Goal: Information Seeking & Learning: Learn about a topic

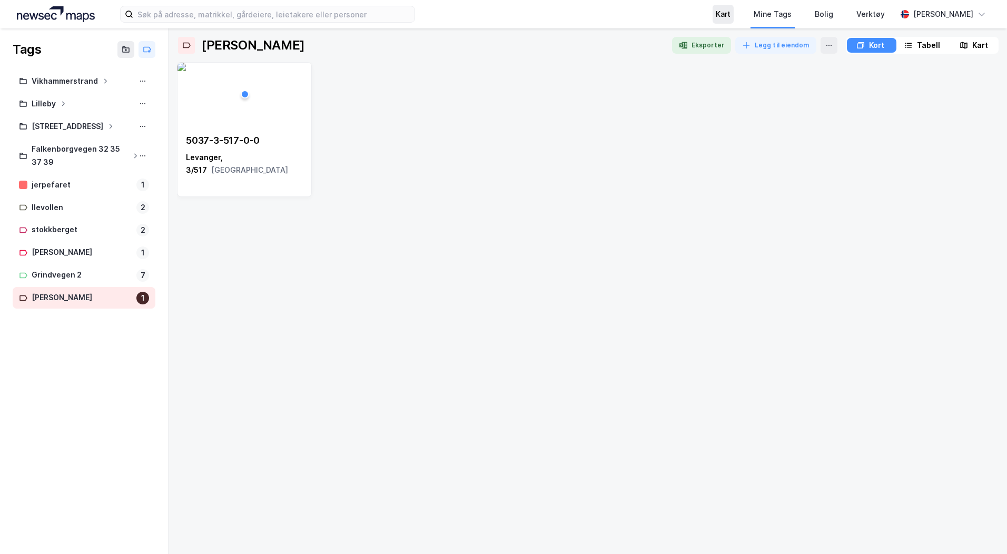
drag, startPoint x: 747, startPoint y: 13, endPoint x: 737, endPoint y: 21, distance: 12.4
click at [730, 13] on div "Kart" at bounding box center [722, 14] width 15 height 13
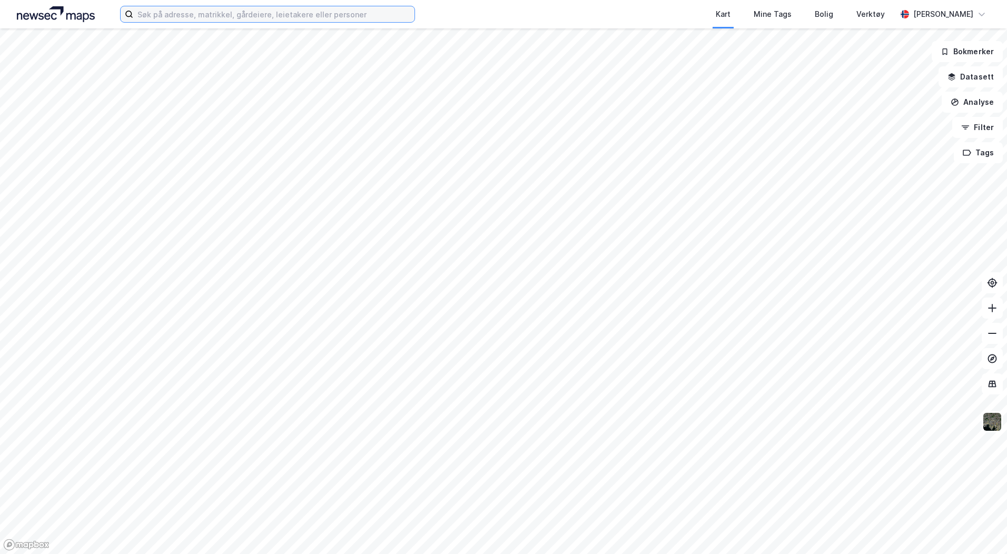
click at [162, 17] on input at bounding box center [273, 14] width 281 height 16
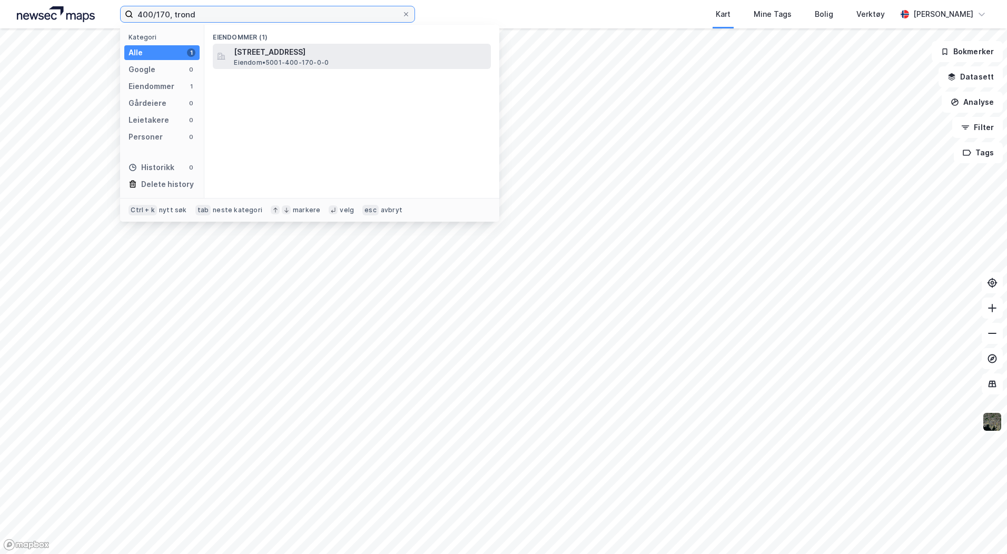
type input "400/170, trond"
click at [320, 46] on span "[STREET_ADDRESS]" at bounding box center [360, 52] width 253 height 13
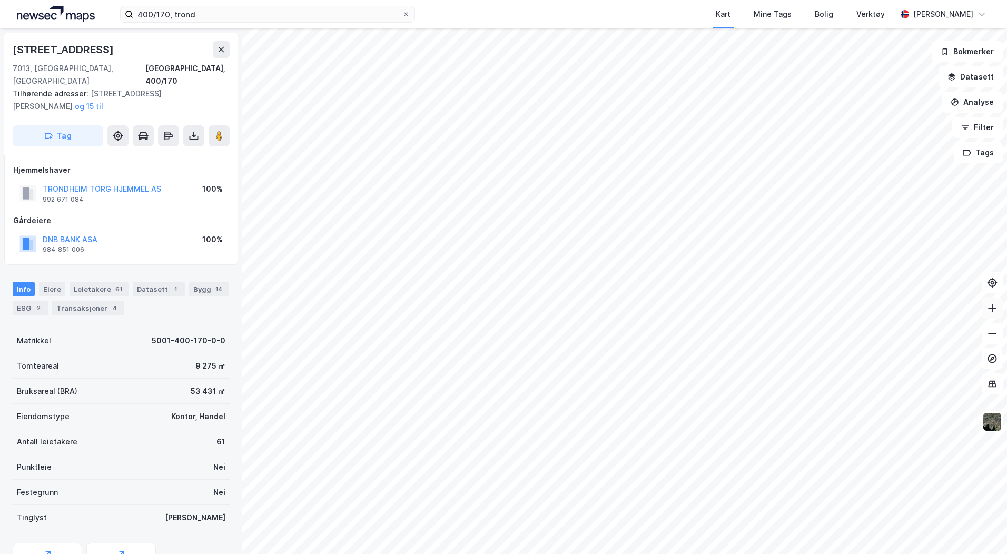
click at [997, 308] on icon at bounding box center [992, 308] width 11 height 11
